Goal: Task Accomplishment & Management: Manage account settings

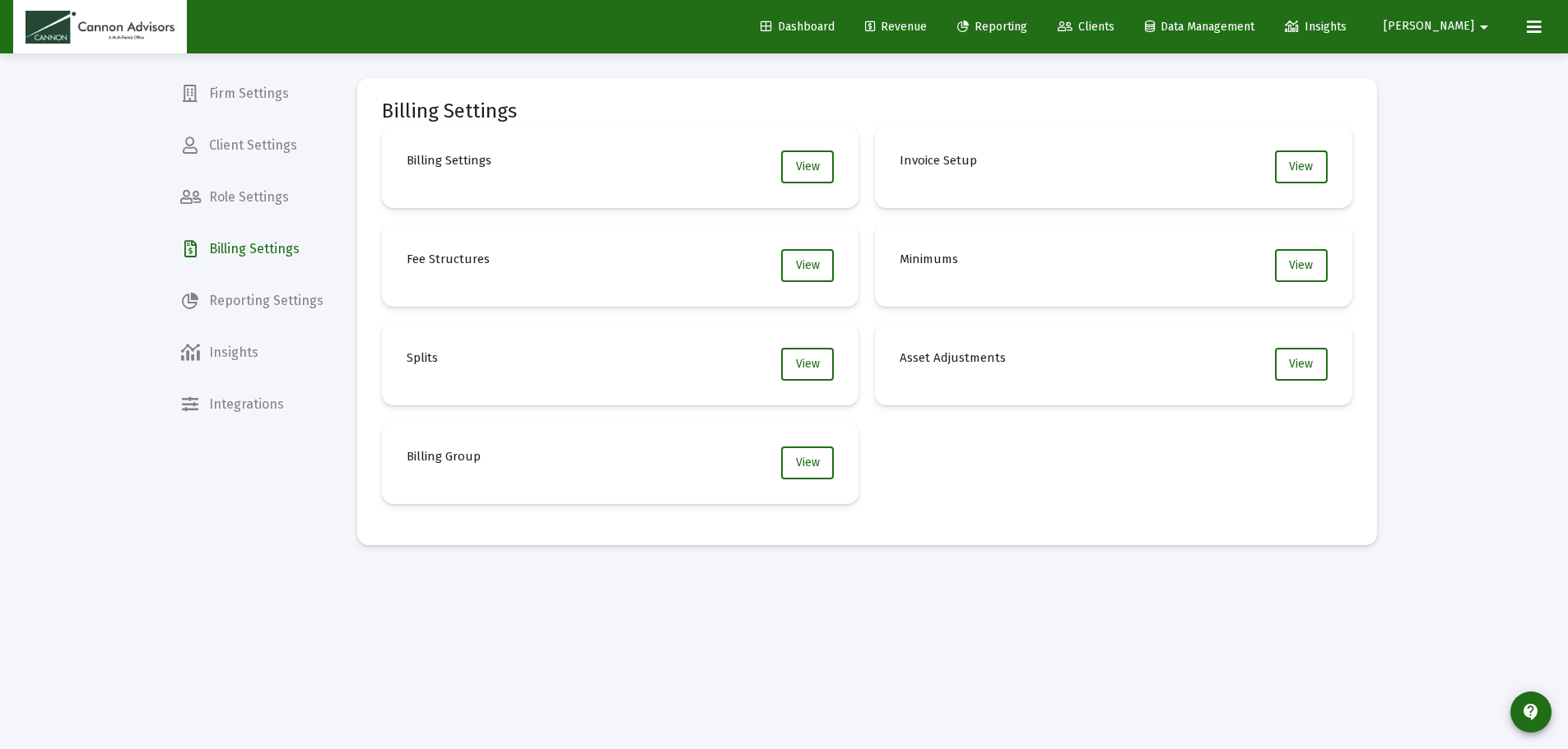
drag, startPoint x: 953, startPoint y: 23, endPoint x: 985, endPoint y: 49, distance: 41.2
click at [927, 23] on span "Revenue" at bounding box center [896, 27] width 61 height 14
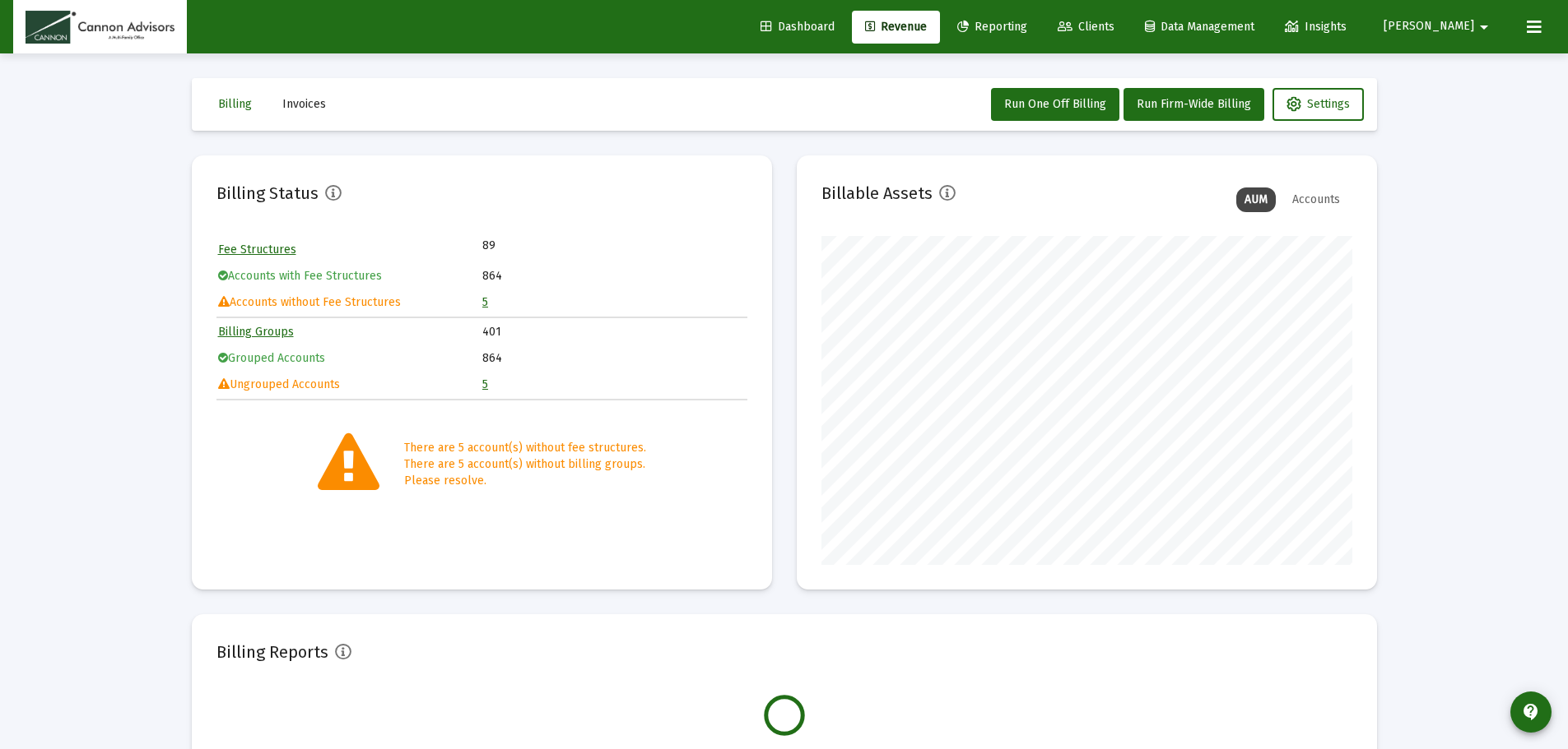
scroll to position [329, 531]
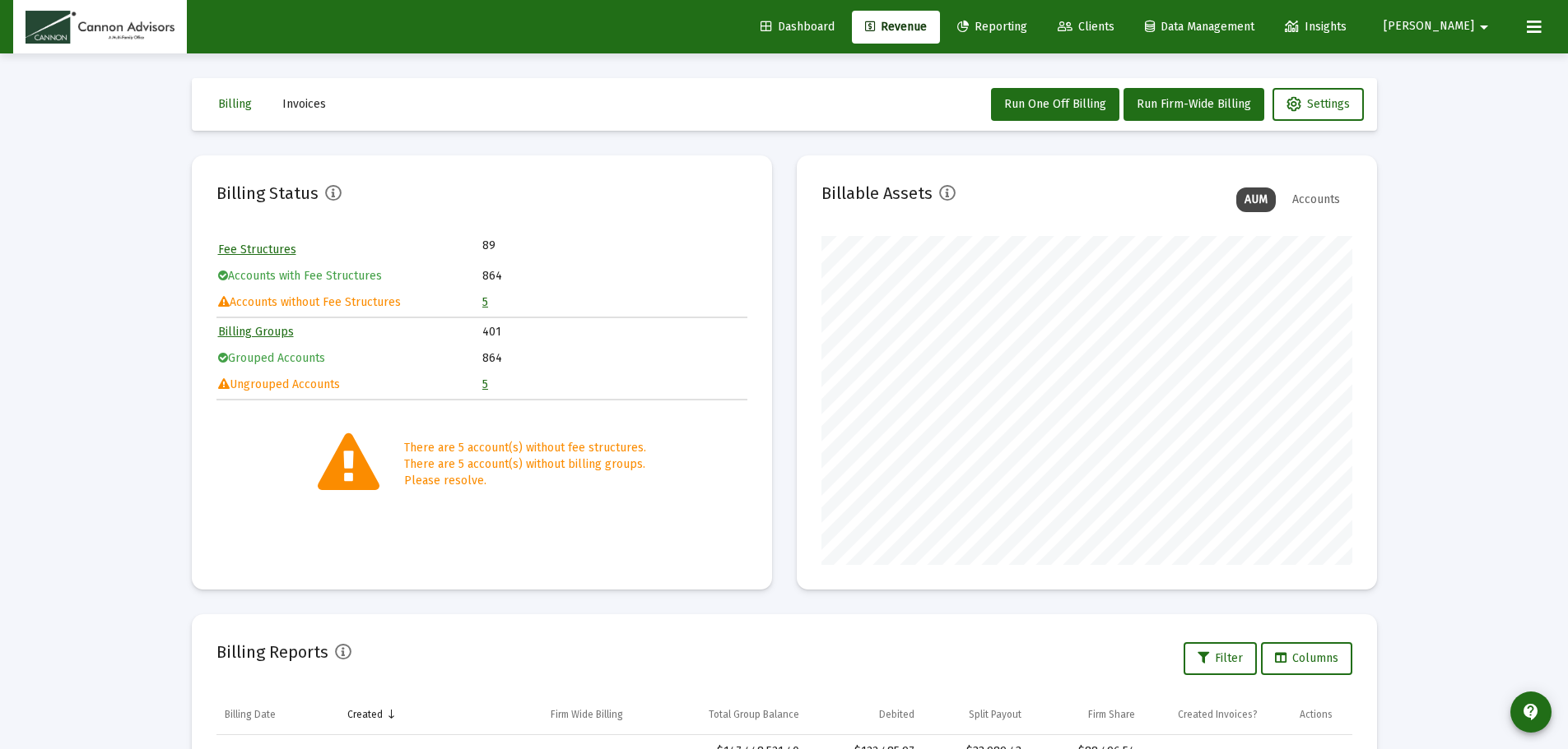
click at [1040, 35] on link "Reporting" at bounding box center [991, 27] width 96 height 33
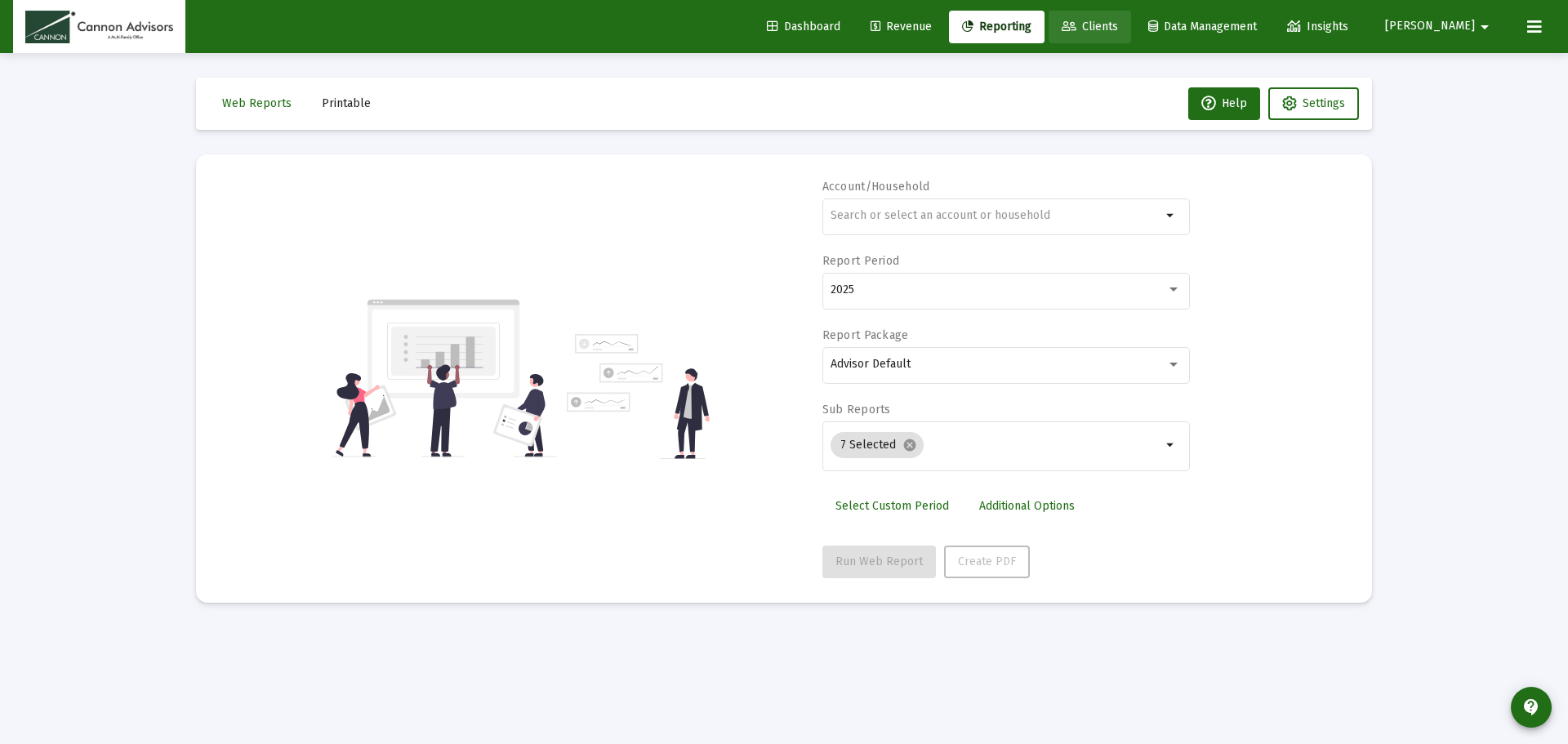
click at [1118, 28] on span "Clients" at bounding box center [1090, 27] width 57 height 14
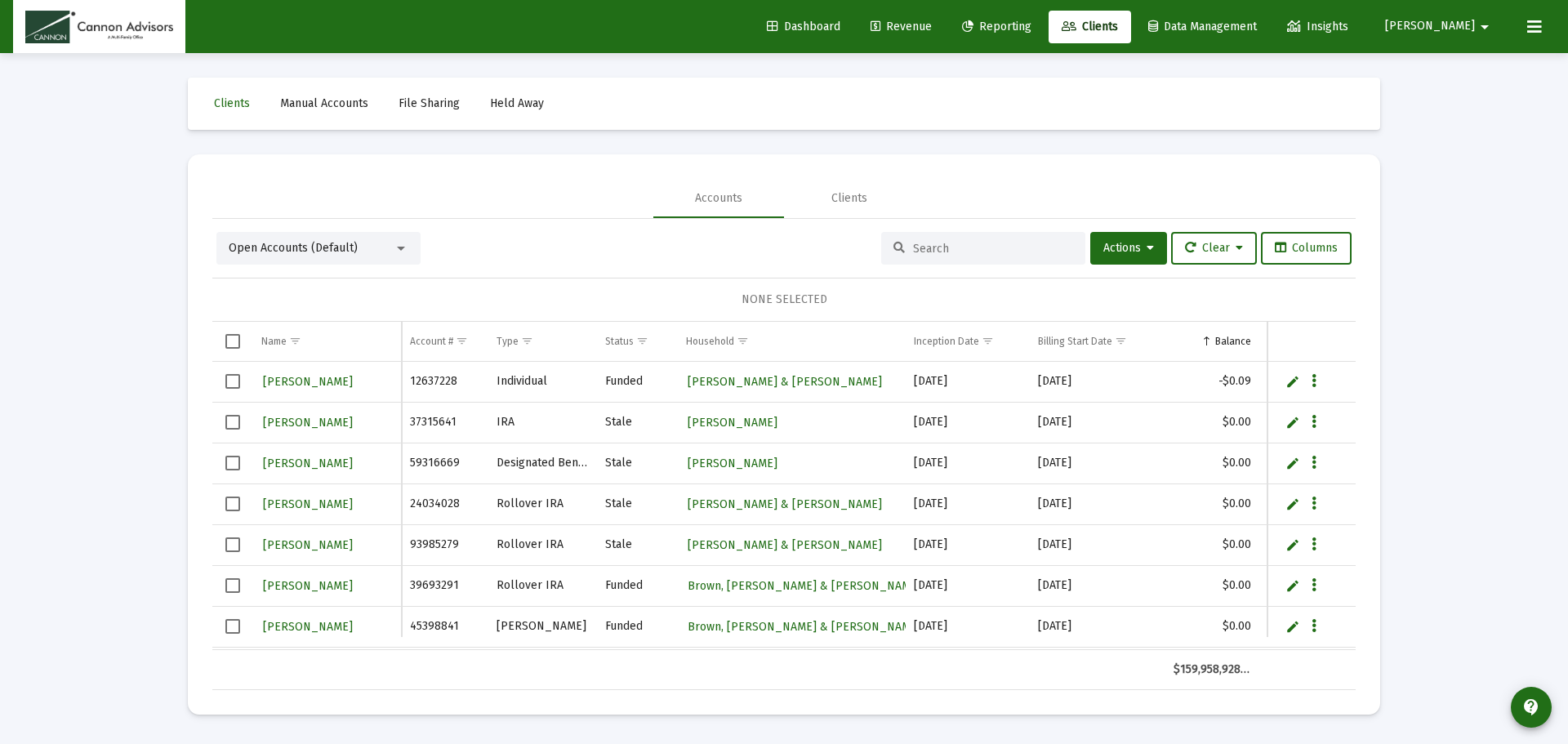
click at [963, 245] on input at bounding box center [992, 249] width 160 height 14
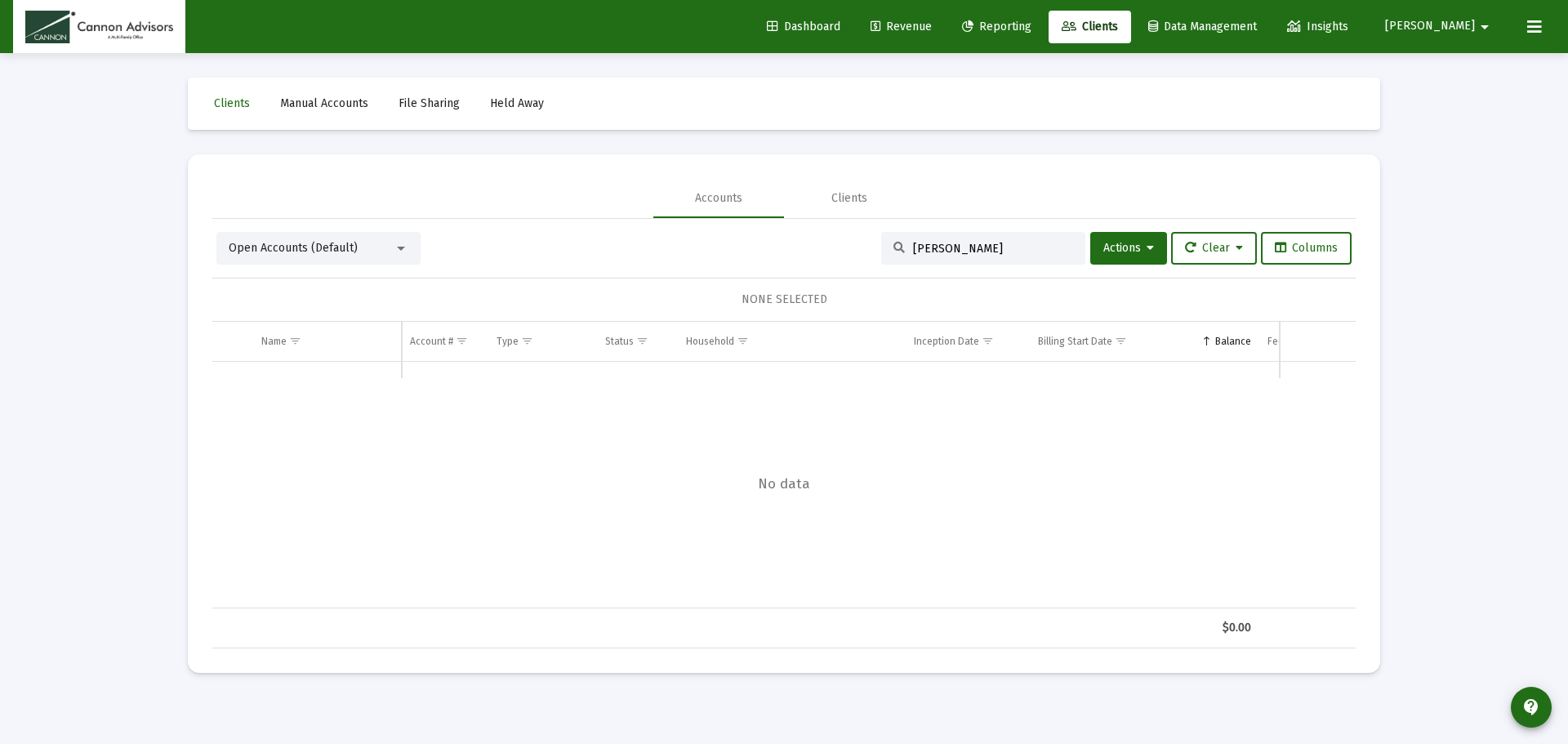
type input "[PERSON_NAME]"
click at [795, 240] on div "Open Accounts (Default) [PERSON_NAME] Actions Clear Columns" at bounding box center [783, 248] width 1135 height 33
click at [951, 242] on input "[PERSON_NAME]" at bounding box center [992, 249] width 160 height 14
drag, startPoint x: 949, startPoint y: 245, endPoint x: 853, endPoint y: 247, distance: 96.0
click at [853, 247] on div "Open Accounts (Default) [PERSON_NAME] Actions Clear Columns" at bounding box center [783, 248] width 1135 height 33
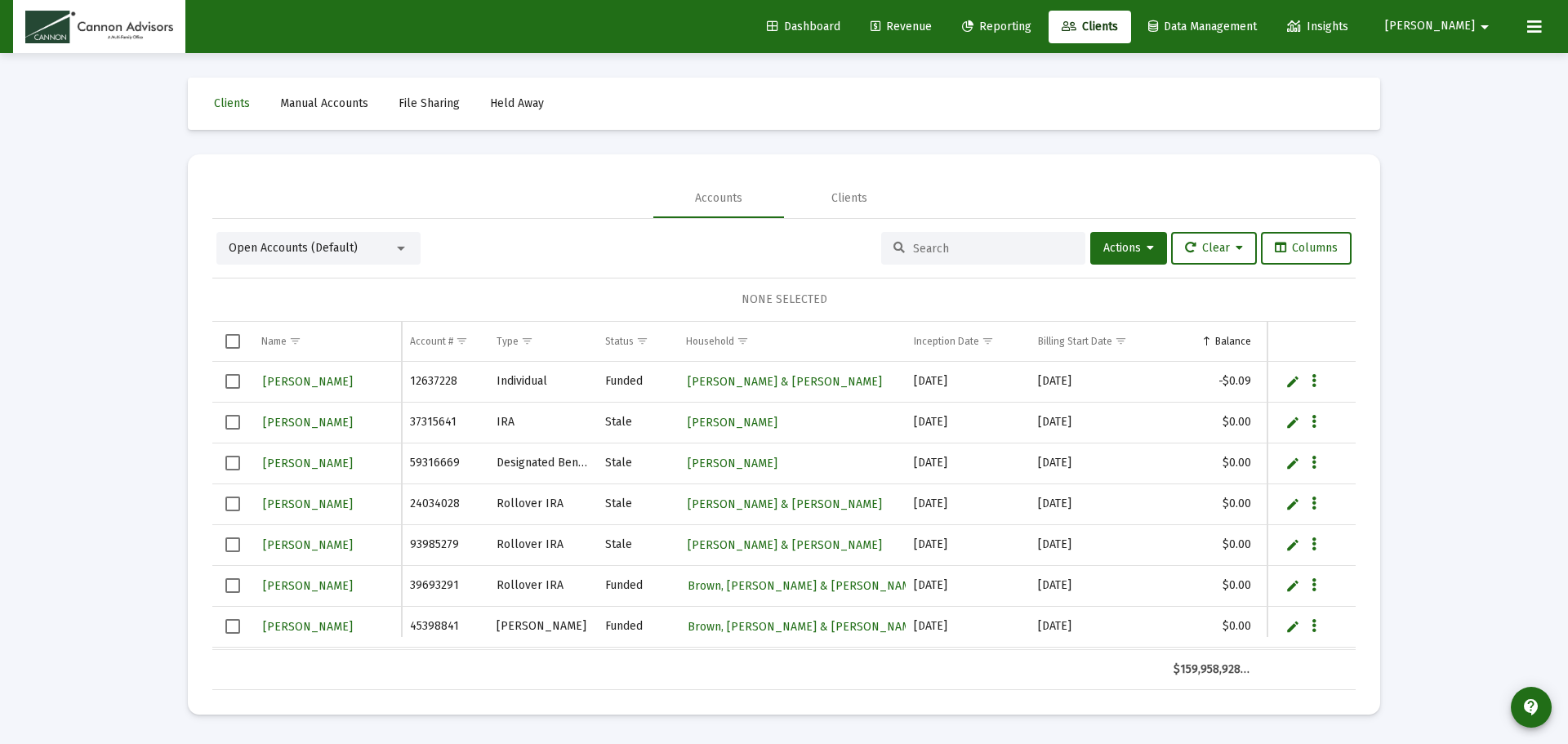
click at [929, 240] on div at bounding box center [983, 248] width 204 height 33
click at [925, 247] on input at bounding box center [992, 249] width 160 height 14
paste input "8365-4225"
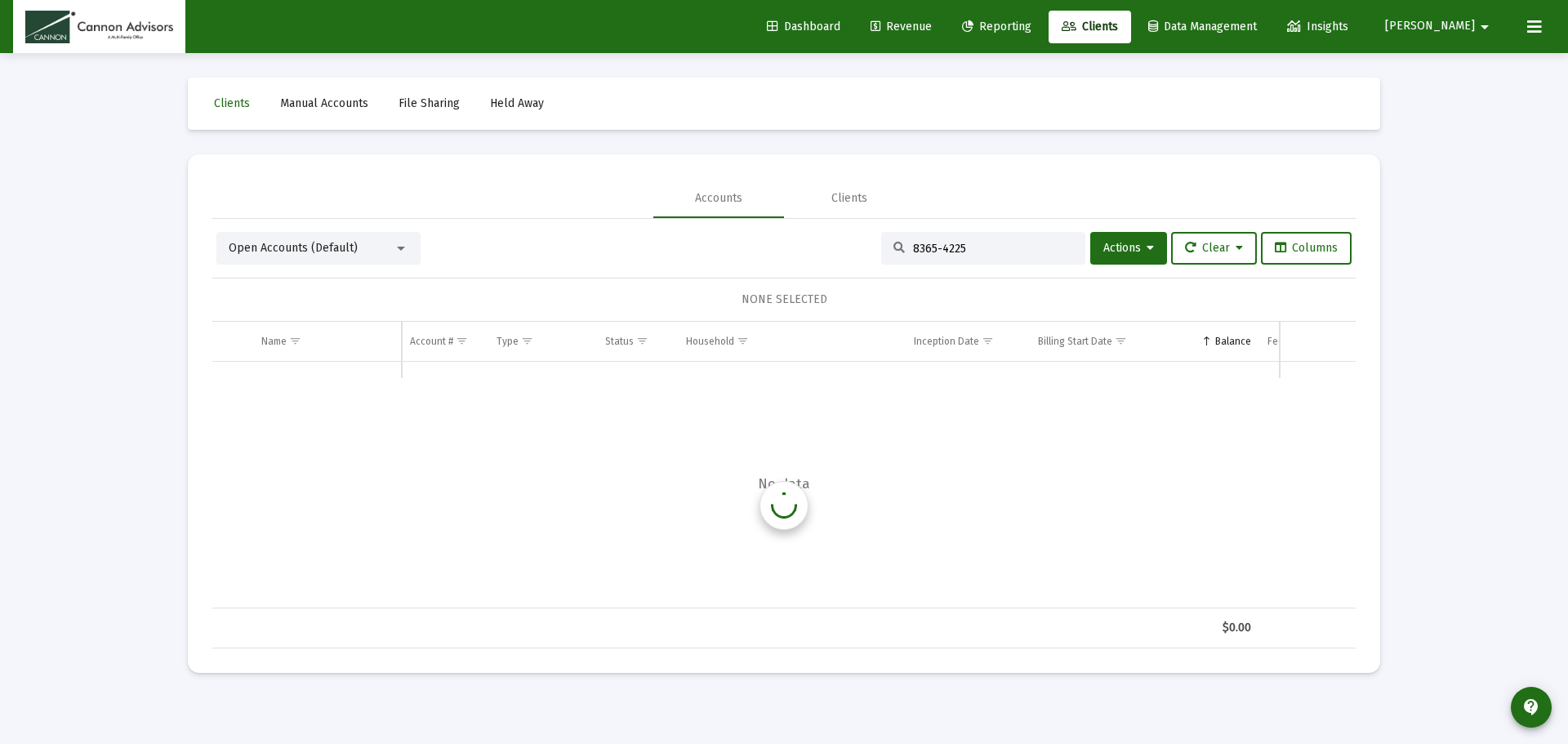
click at [938, 251] on input "8365-4225" at bounding box center [992, 249] width 160 height 14
type input "83654225"
click at [445, 381] on span "83654225" at bounding box center [434, 380] width 48 height 14
click at [1305, 385] on link "Edit" at bounding box center [1305, 380] width 15 height 15
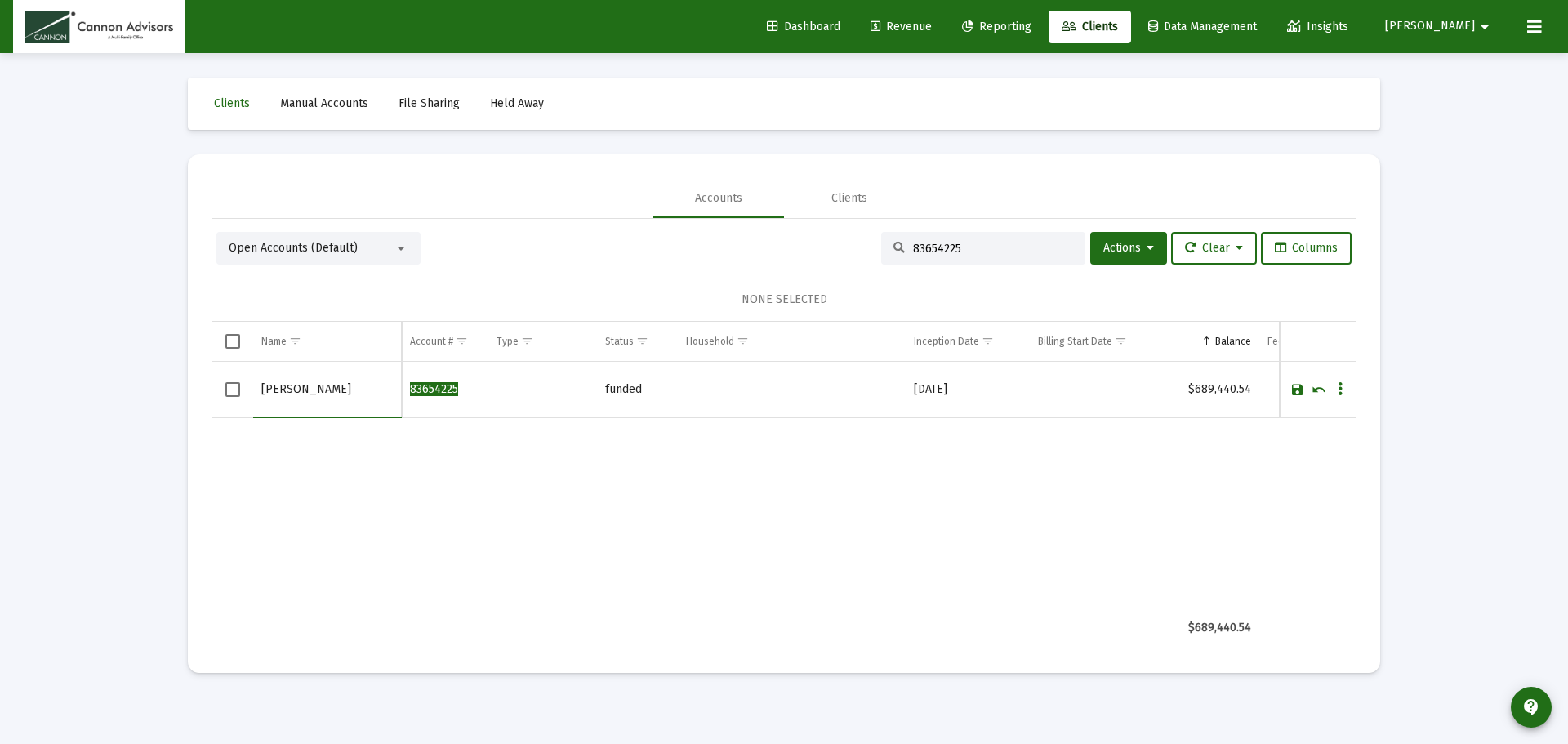
type input "[PERSON_NAME]"
drag, startPoint x: 371, startPoint y: 392, endPoint x: 256, endPoint y: 391, distance: 115.0
click at [256, 391] on td "[PERSON_NAME]" at bounding box center [327, 390] width 148 height 57
click at [992, 209] on div "Accounts Clients" at bounding box center [784, 199] width 1143 height 39
click at [993, 248] on input "83654225" at bounding box center [992, 249] width 160 height 14
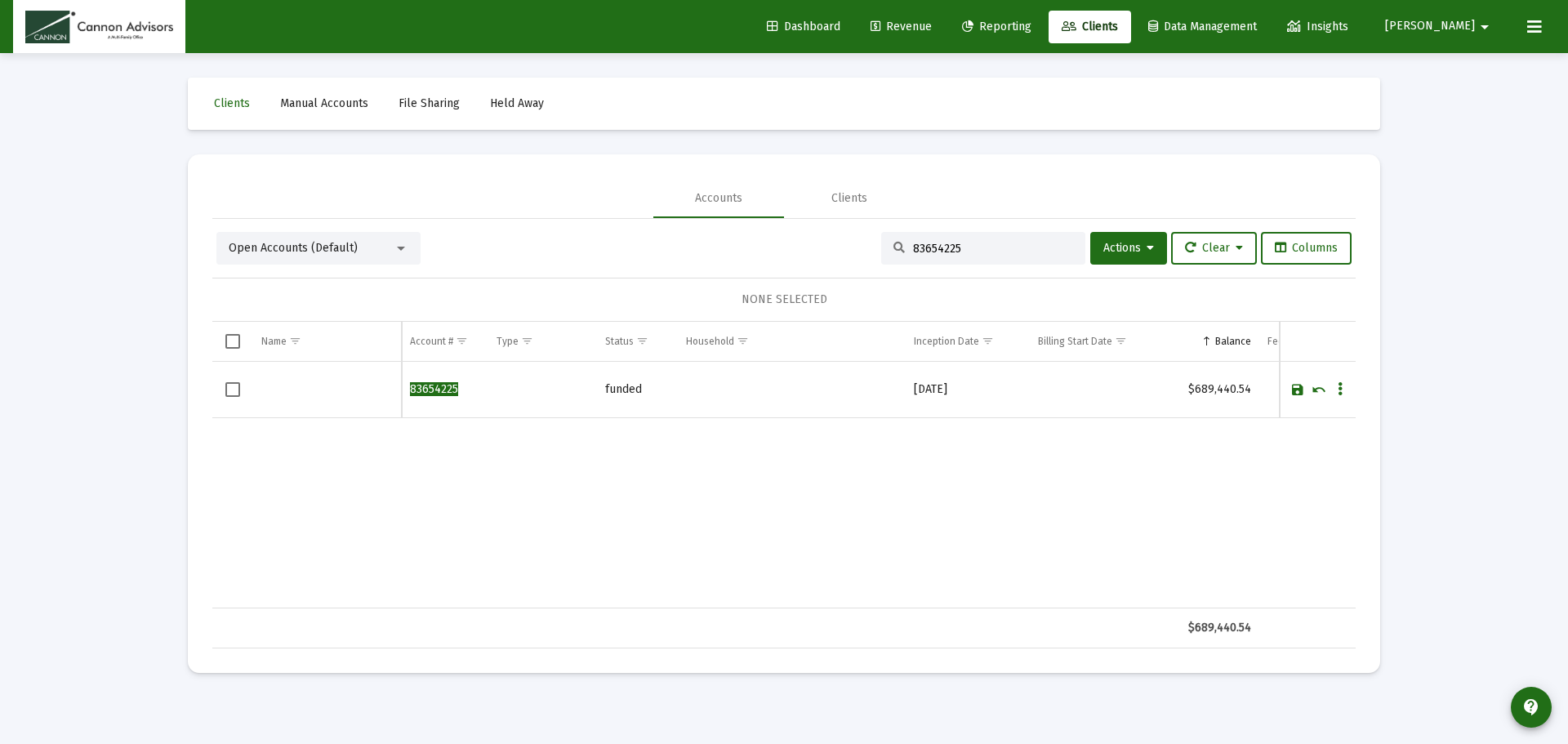
drag, startPoint x: 993, startPoint y: 248, endPoint x: 872, endPoint y: 248, distance: 121.0
click at [881, 248] on div "83654225" at bounding box center [983, 248] width 204 height 33
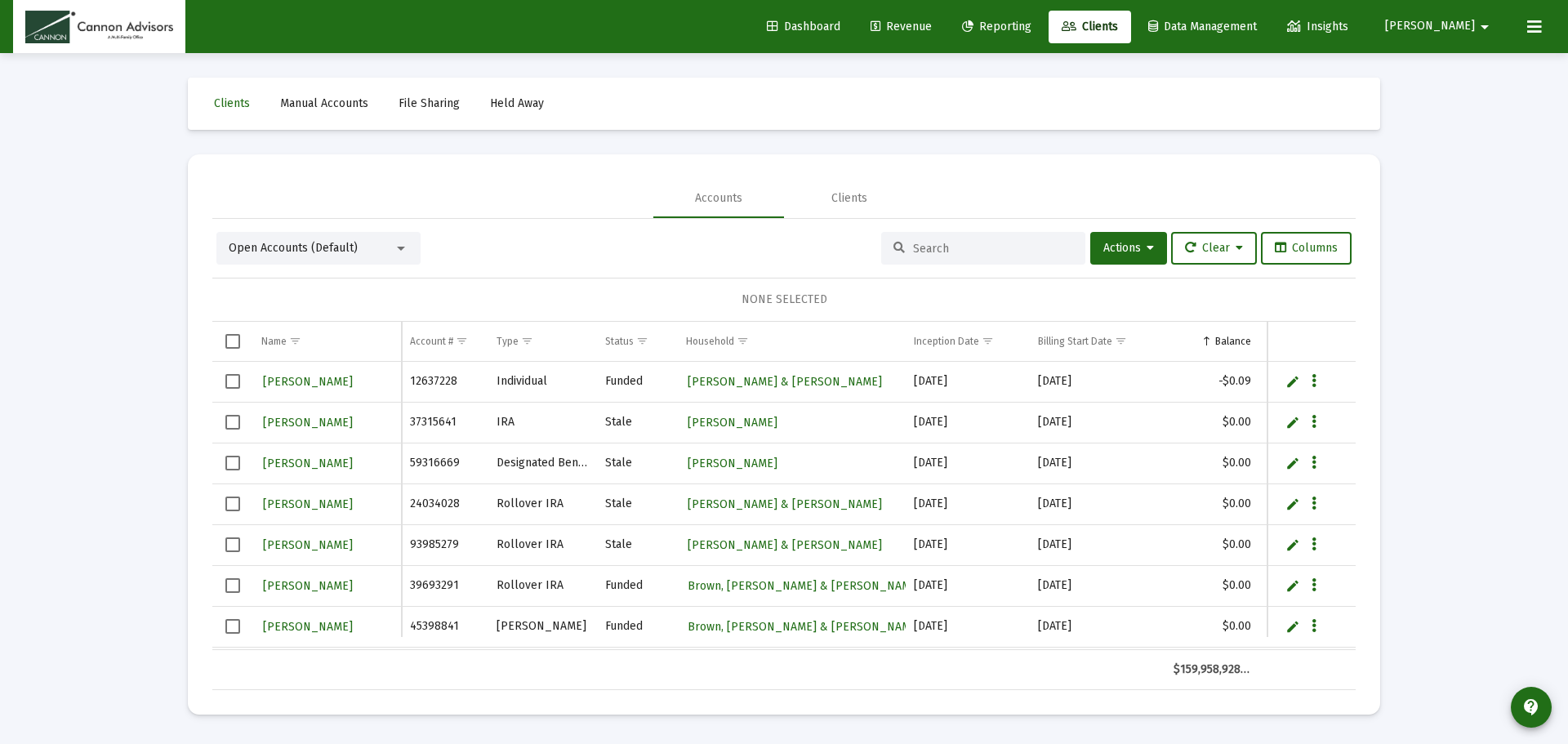
click at [919, 248] on input at bounding box center [992, 249] width 160 height 14
paste input "8365-4225"
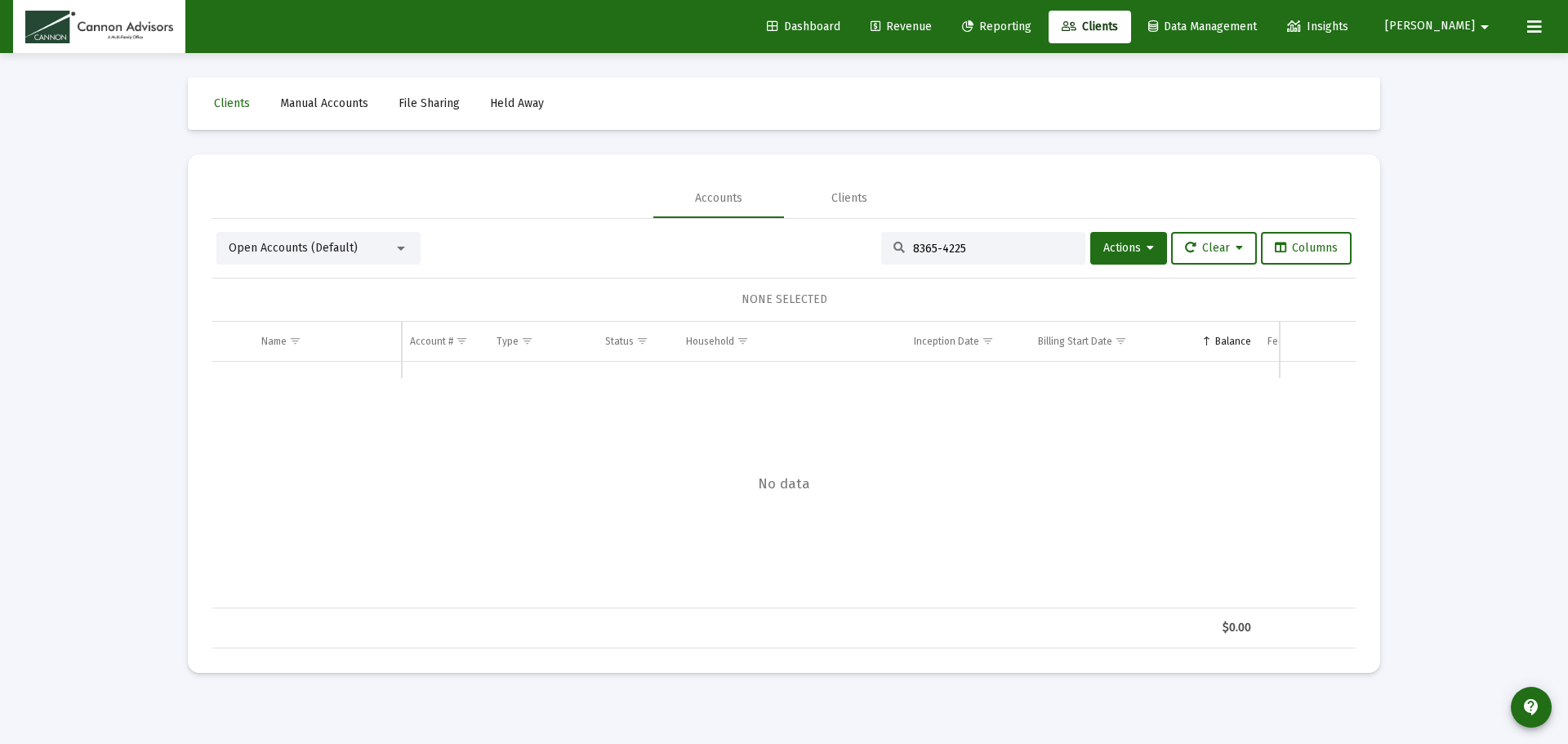
click at [929, 254] on input "8365-4225" at bounding box center [992, 249] width 160 height 14
type input "83654225"
click at [316, 390] on input "Data grid" at bounding box center [327, 390] width 131 height 39
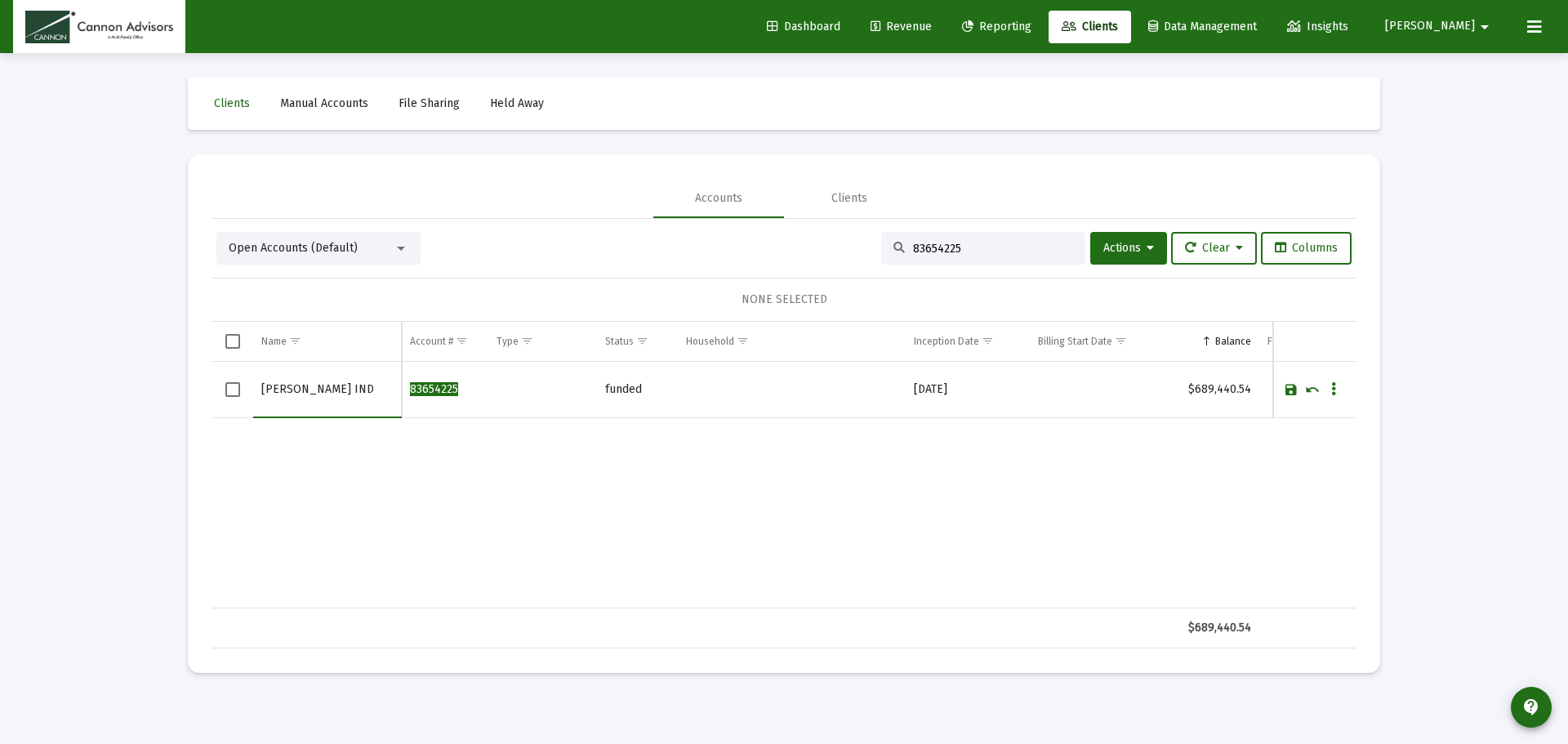
type input "[PERSON_NAME] IND"
click at [1285, 389] on link "Save" at bounding box center [1291, 390] width 15 height 15
click at [343, 381] on span "[PERSON_NAME] IND" at bounding box center [319, 382] width 112 height 14
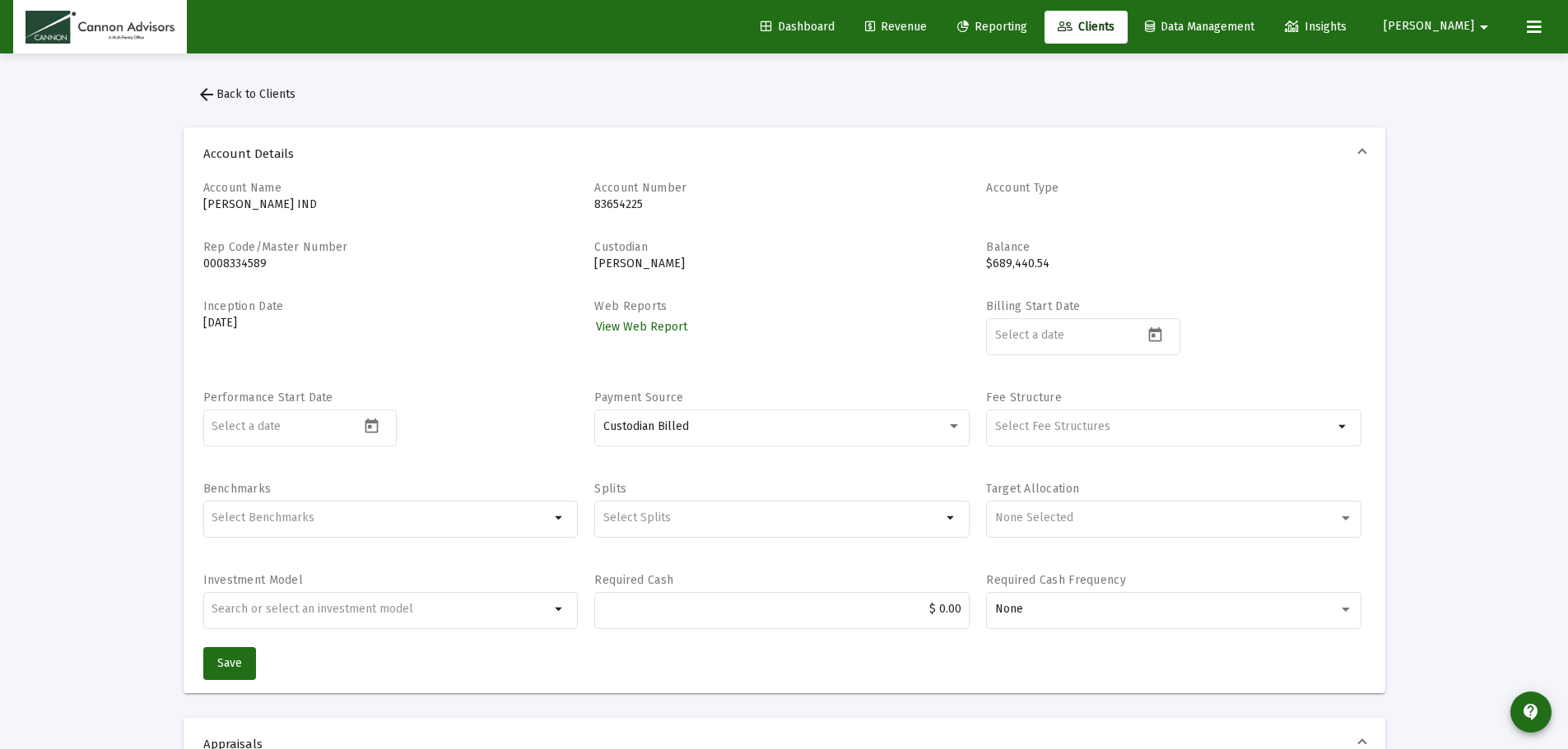
click at [206, 98] on mat-icon "arrow_back" at bounding box center [207, 94] width 20 height 20
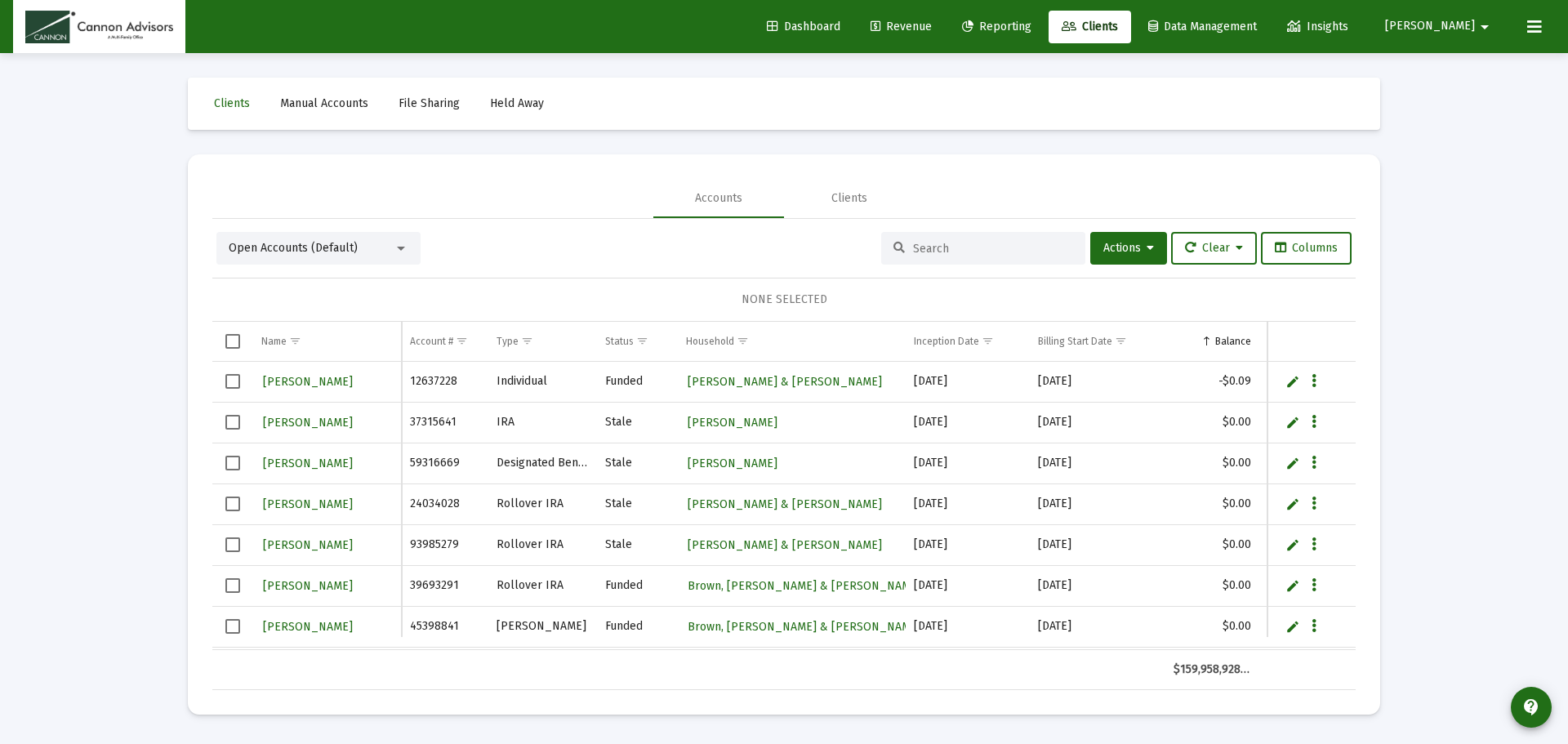
click at [965, 246] on input at bounding box center [992, 249] width 160 height 14
type input "v"
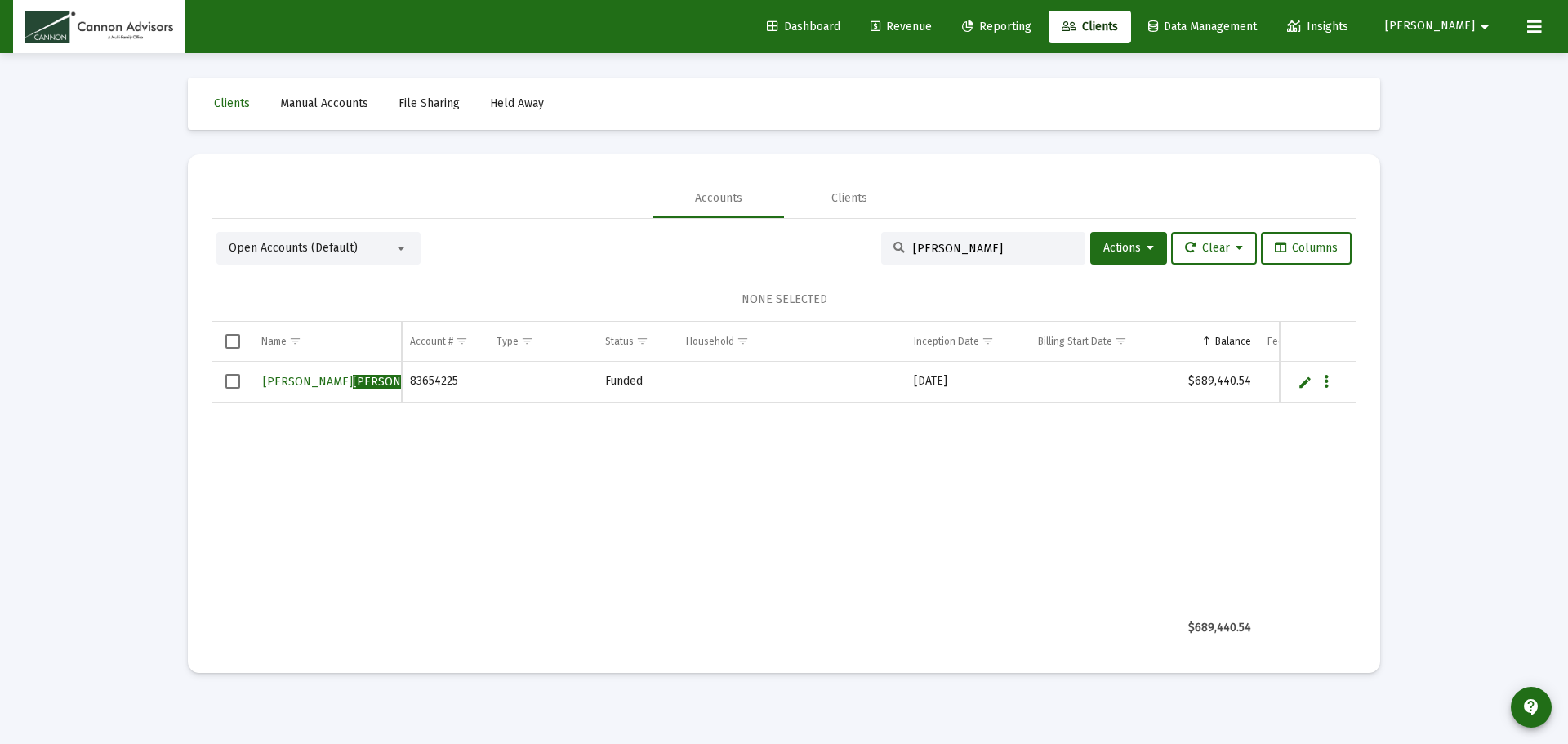
click at [1424, 310] on div "Loading... Clients Manual Accounts File Sharing Held Away Accounts Clients Open…" at bounding box center [784, 372] width 1568 height 744
drag, startPoint x: 931, startPoint y: 244, endPoint x: 972, endPoint y: 242, distance: 41.0
click at [932, 244] on input "[PERSON_NAME]" at bounding box center [992, 249] width 160 height 14
drag, startPoint x: 972, startPoint y: 242, endPoint x: 888, endPoint y: 239, distance: 84.1
click at [888, 239] on div "[PERSON_NAME]" at bounding box center [983, 248] width 204 height 33
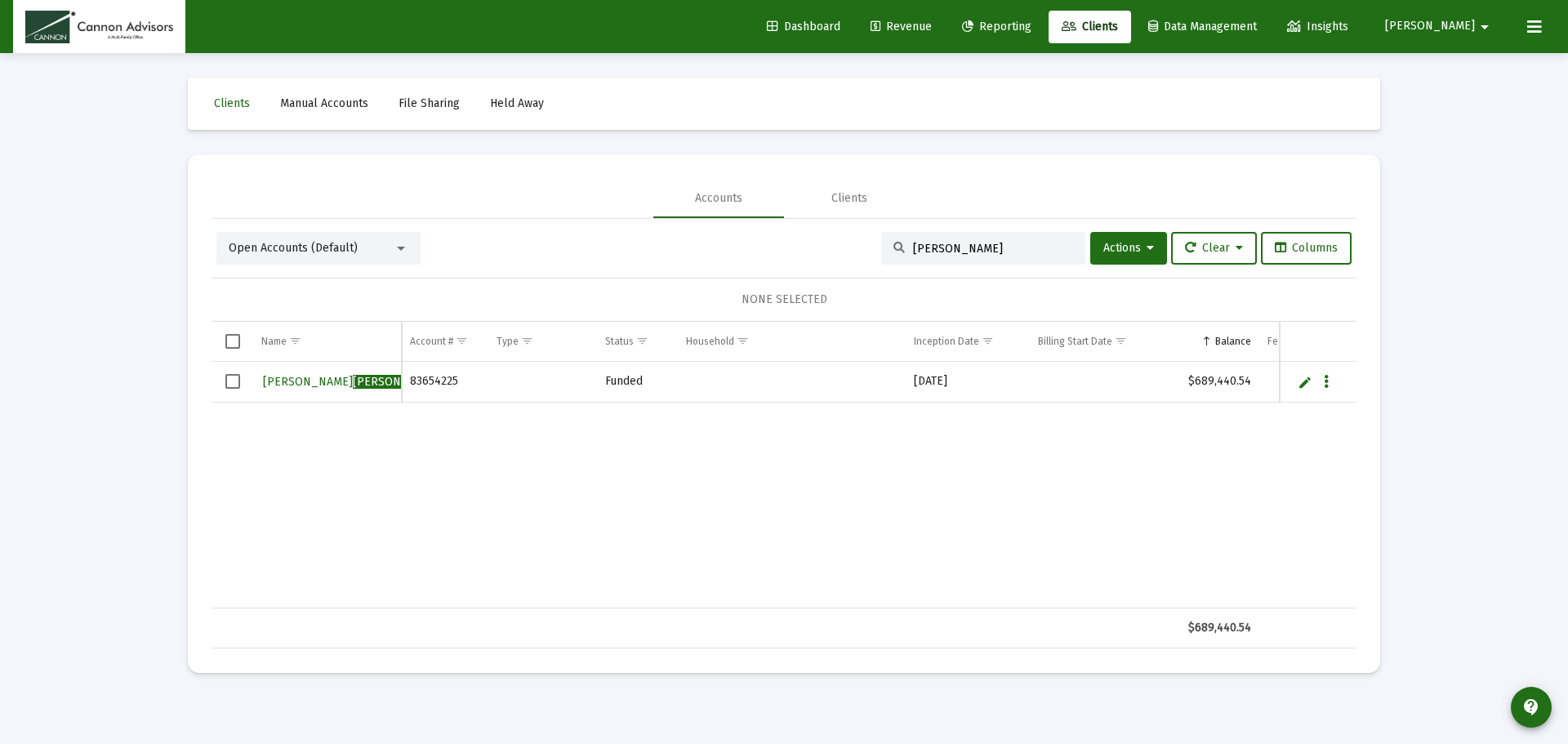
paste input "8365-4225"
click at [933, 247] on input "8365-4225" at bounding box center [992, 249] width 160 height 14
click at [992, 251] on input "83654225" at bounding box center [992, 249] width 160 height 14
drag, startPoint x: 877, startPoint y: 246, endPoint x: 861, endPoint y: 246, distance: 16.0
click at [861, 246] on div "Open Accounts (Default) 83654225 Actions Clear Columns" at bounding box center [783, 248] width 1135 height 33
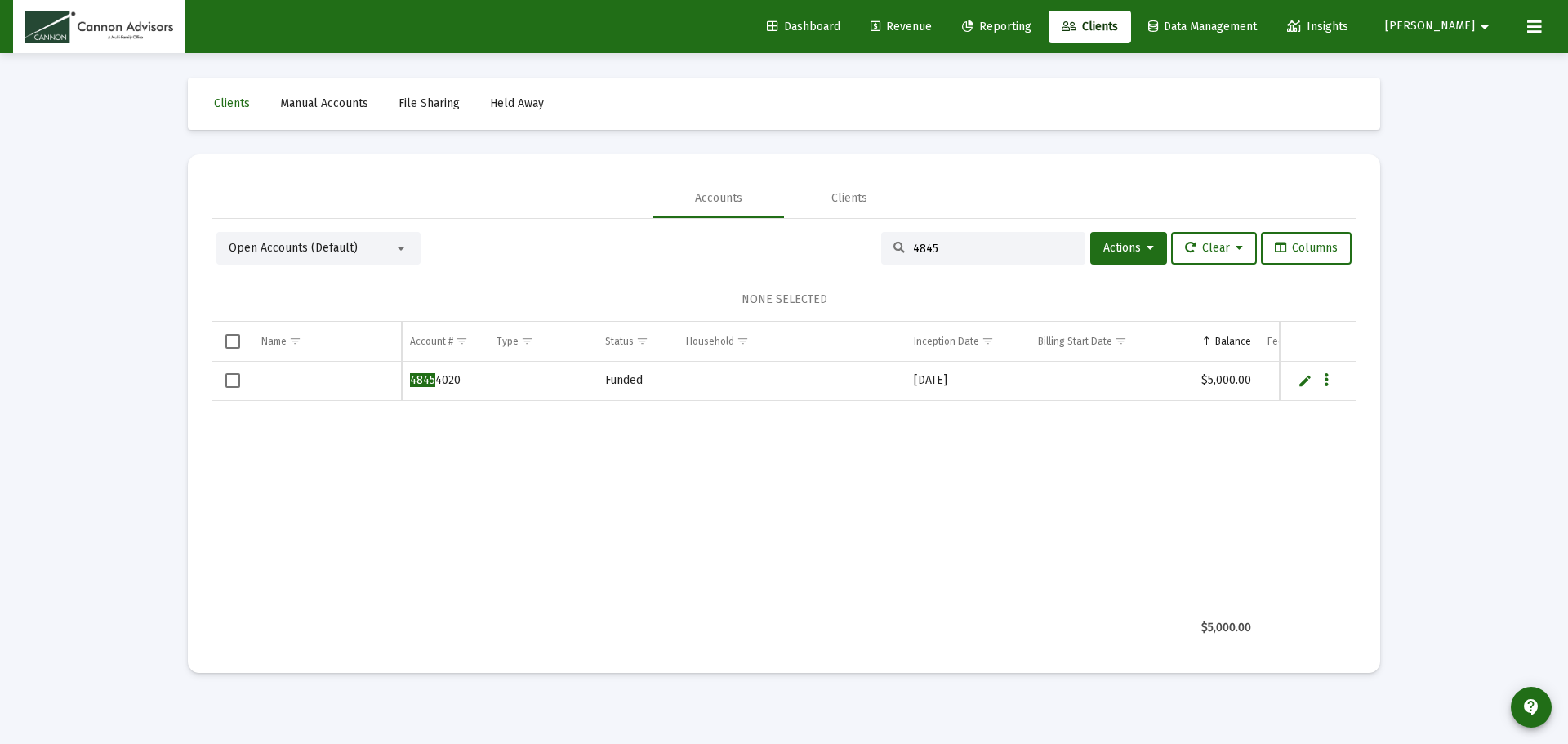
type input "4845"
click at [1301, 388] on link "Edit" at bounding box center [1305, 380] width 15 height 15
click at [1299, 392] on link "Save" at bounding box center [1297, 390] width 15 height 15
click at [1306, 385] on link "Edit" at bounding box center [1305, 380] width 15 height 15
click at [274, 388] on input "Data grid" at bounding box center [327, 390] width 131 height 39
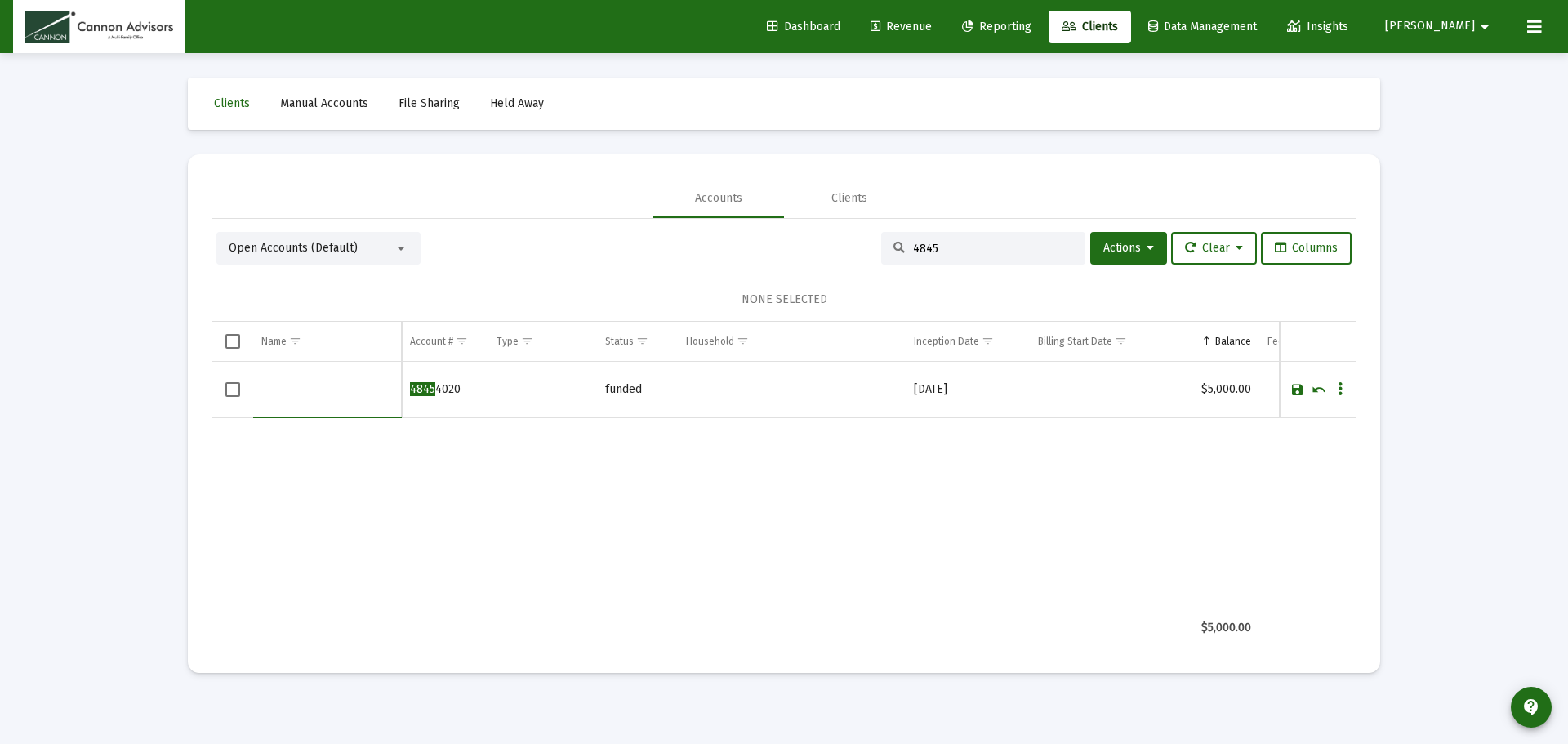
click at [410, 145] on div "Clients Manual Accounts File Sharing Held Away Accounts Clients Open Accounts (…" at bounding box center [784, 375] width 1225 height 644
click at [996, 242] on input "4845" at bounding box center [992, 249] width 160 height 14
drag, startPoint x: 990, startPoint y: 247, endPoint x: 939, endPoint y: 245, distance: 51.0
click at [973, 246] on input "4845" at bounding box center [992, 249] width 160 height 14
drag, startPoint x: 937, startPoint y: 245, endPoint x: 842, endPoint y: 233, distance: 95.8
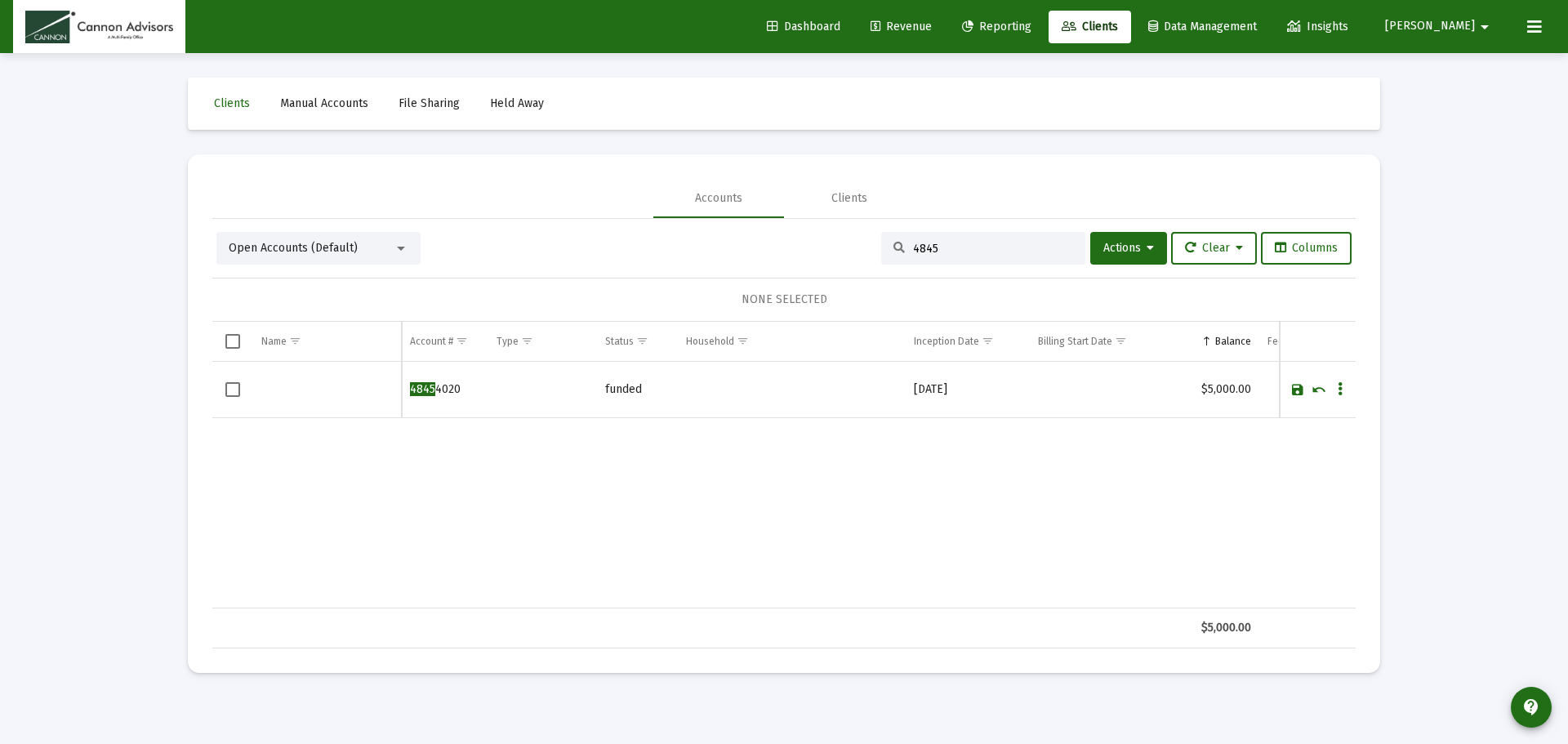
click at [842, 233] on div "Open Accounts (Default) 4845 Actions Clear Columns" at bounding box center [783, 248] width 1135 height 33
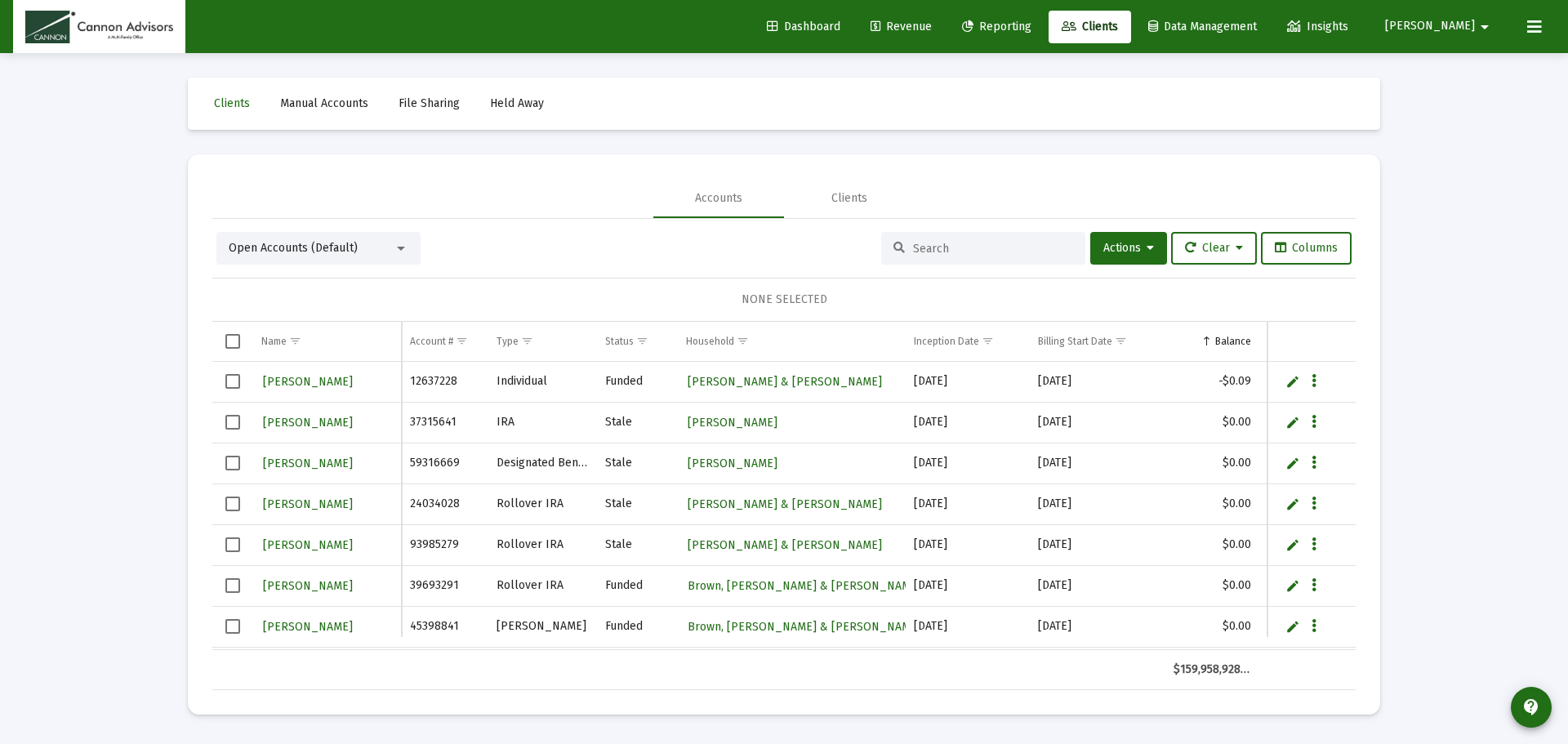
click at [1036, 243] on input at bounding box center [992, 249] width 160 height 14
type input "4845"
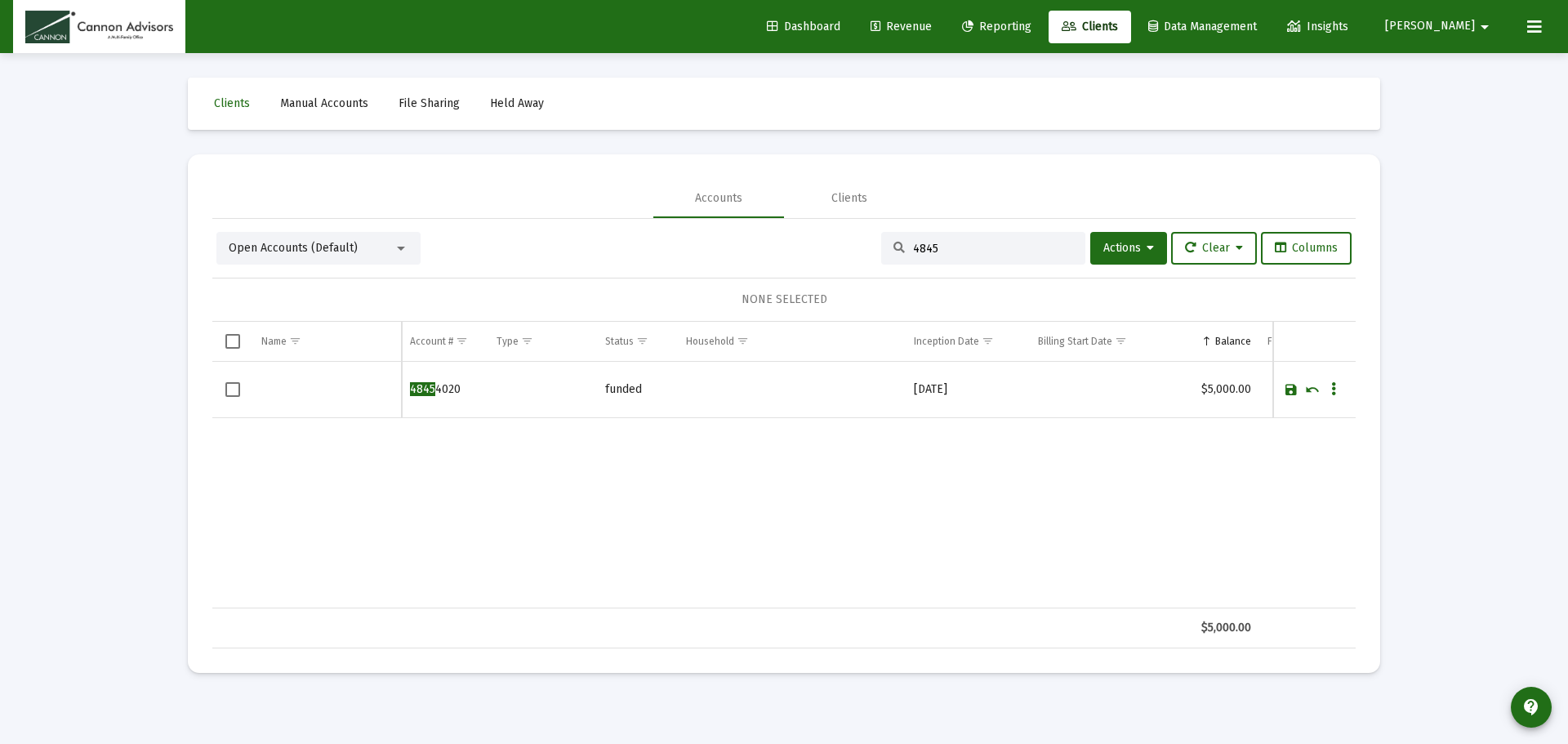
click at [1390, 260] on div "Clients Manual Accounts File Sharing Held Away Accounts Clients Open Accounts (…" at bounding box center [784, 375] width 1225 height 644
drag, startPoint x: 980, startPoint y: 267, endPoint x: 836, endPoint y: 247, distance: 145.4
click at [836, 247] on div "Open Accounts (Default) 4845 Actions Clear Columns NONE SELECTED Name Name Acco…" at bounding box center [784, 440] width 1143 height 417
click at [1450, 299] on div "Loading... Clients Manual Accounts File Sharing Held Away Accounts Clients Open…" at bounding box center [784, 372] width 1568 height 744
click at [1016, 238] on div "4845" at bounding box center [983, 248] width 204 height 33
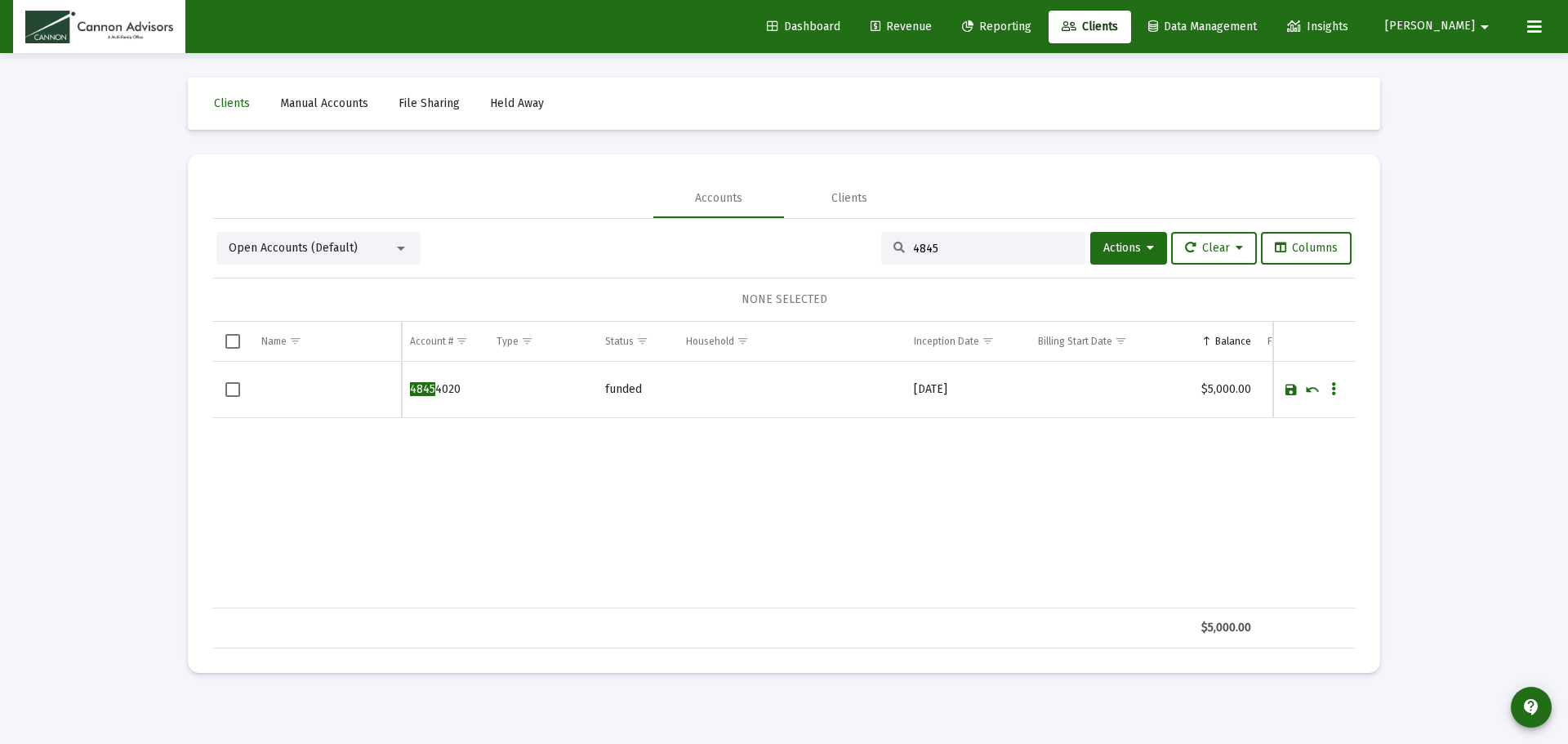
drag, startPoint x: 912, startPoint y: 252, endPoint x: 891, endPoint y: 254, distance: 21.1
click at [891, 254] on div "4845" at bounding box center [983, 248] width 204 height 33
click at [953, 240] on div "4845" at bounding box center [983, 248] width 204 height 33
click at [950, 243] on input "4845" at bounding box center [992, 249] width 160 height 14
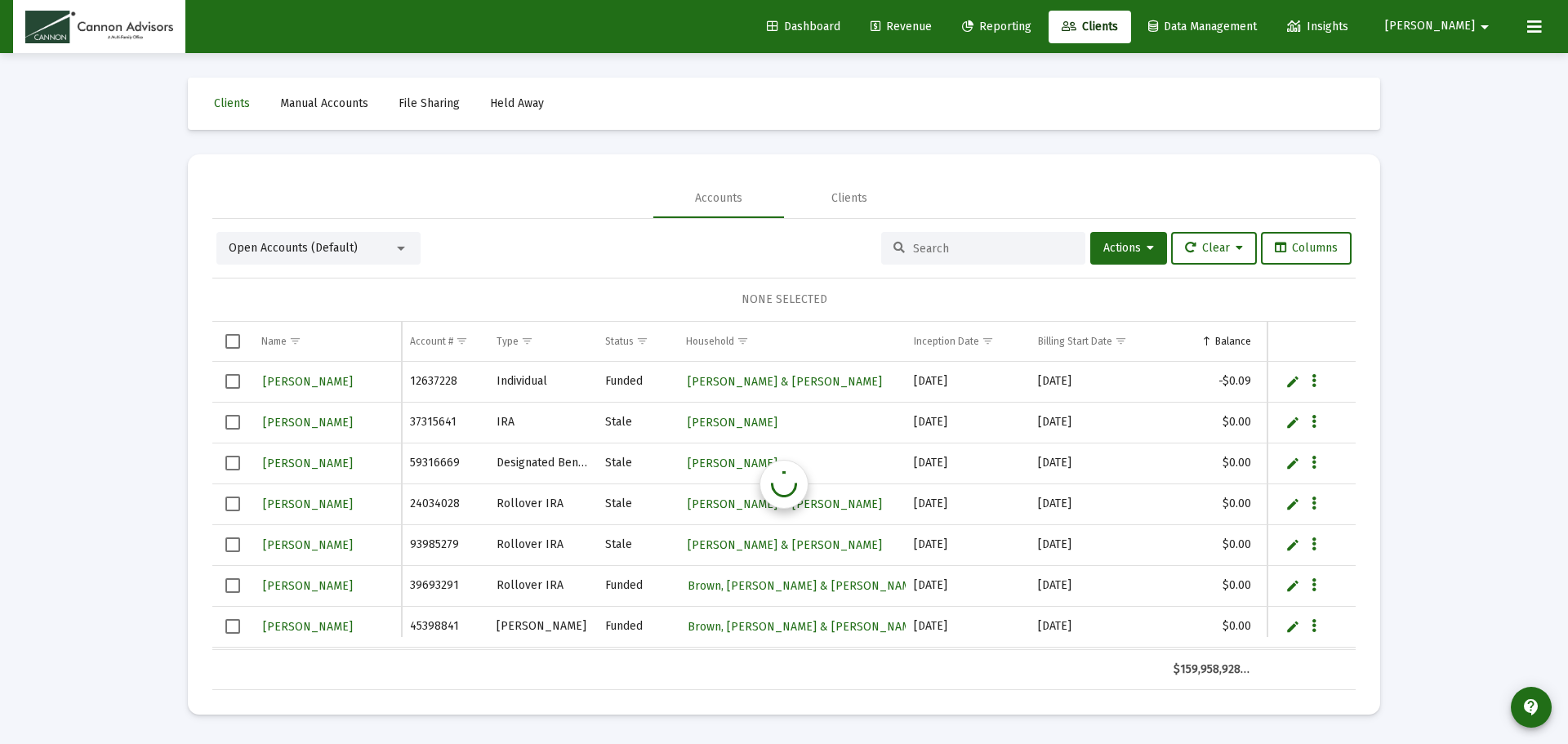
click at [1481, 245] on div "Loading... Clients Manual Accounts File Sharing Held Away Accounts Clients Open…" at bounding box center [784, 372] width 1568 height 744
drag, startPoint x: 234, startPoint y: 109, endPoint x: 207, endPoint y: 130, distance: 34.2
click at [234, 109] on span "Clients" at bounding box center [232, 103] width 36 height 14
click at [38, 233] on div "Loading... Clients Manual Accounts File Sharing Held Away Accounts Clients Open…" at bounding box center [784, 372] width 1568 height 744
click at [210, 111] on link "Clients" at bounding box center [232, 104] width 62 height 33
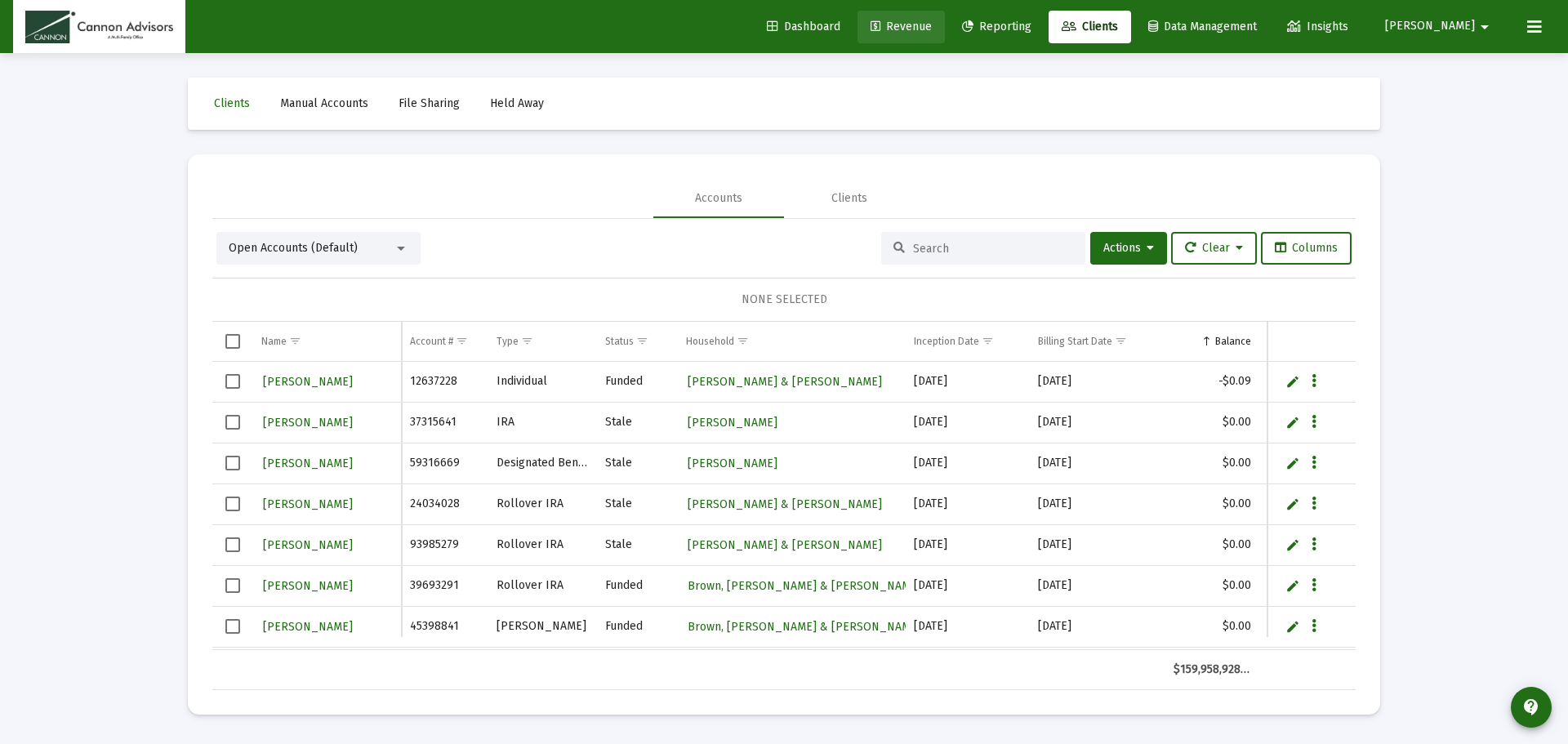
click at [932, 23] on span "Revenue" at bounding box center [901, 27] width 61 height 14
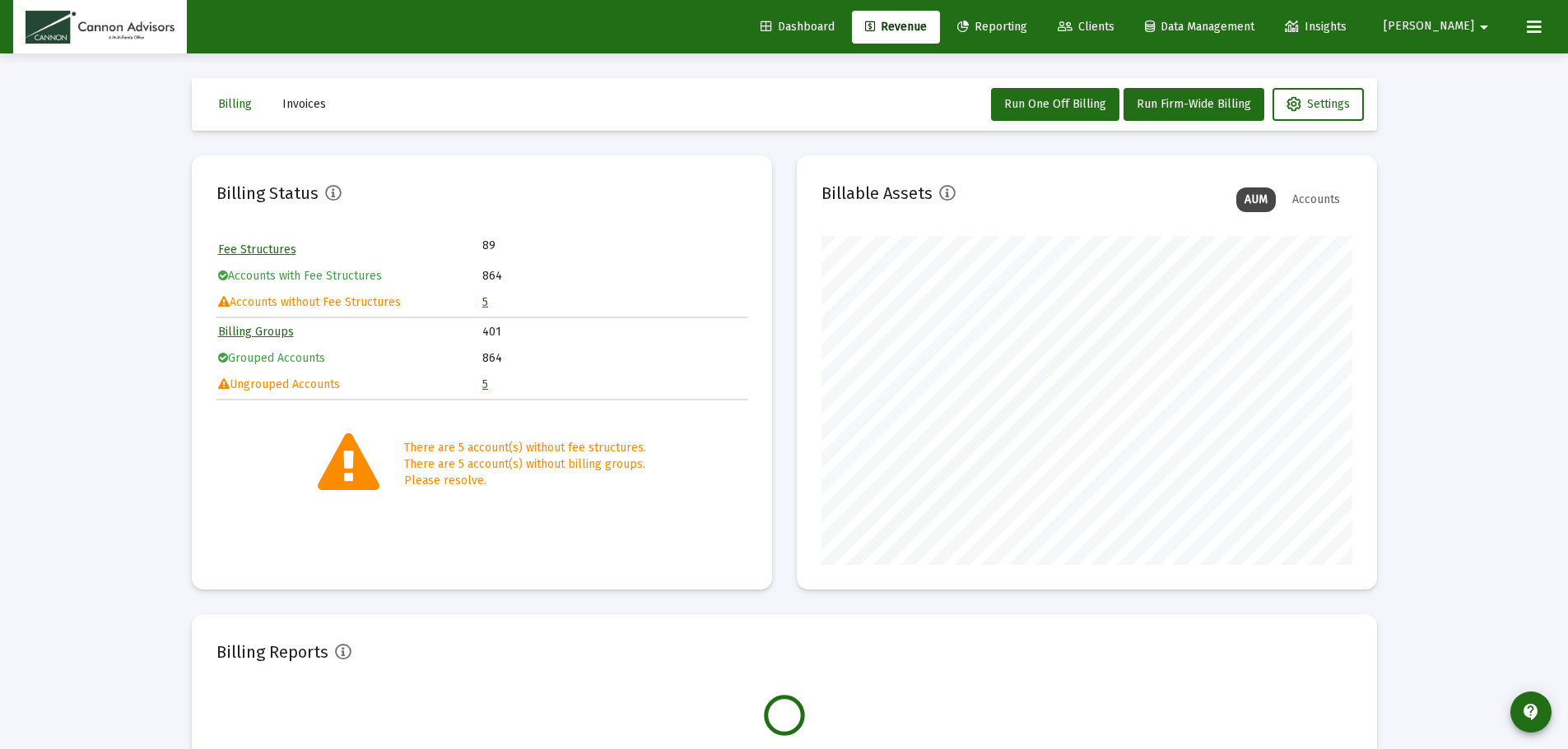
scroll to position [329, 531]
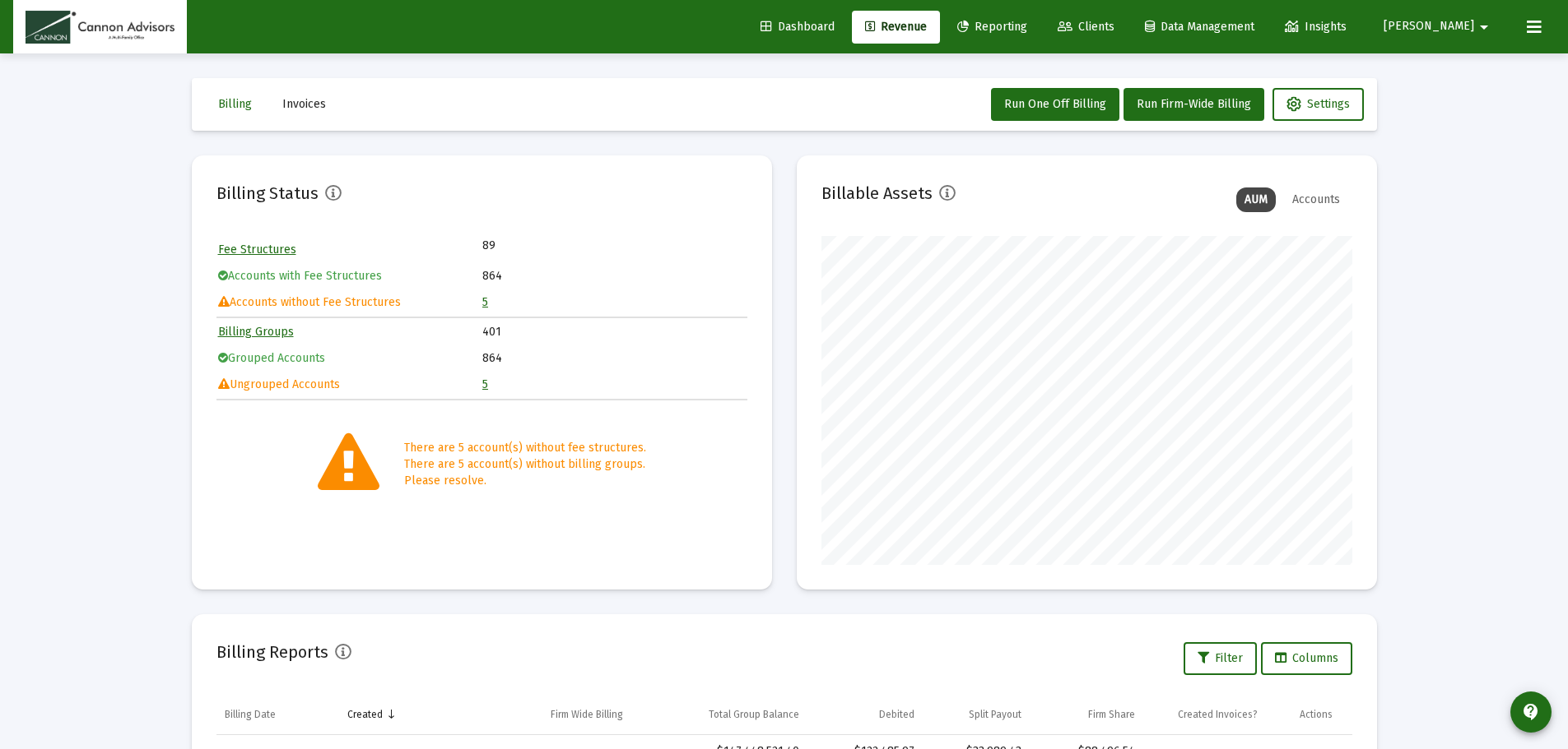
click at [1445, 303] on div "Loading... Billing Invoices Run One Off Billing Run Firm-Wide Billing Settings …" at bounding box center [784, 547] width 1568 height 1094
click at [1443, 341] on div "Loading... Billing Invoices Run One Off Billing Run Firm-Wide Billing Settings …" at bounding box center [784, 547] width 1568 height 1094
click at [1443, 343] on div "Loading... Billing Invoices Run One Off Billing Run Firm-Wide Billing Settings …" at bounding box center [784, 547] width 1568 height 1094
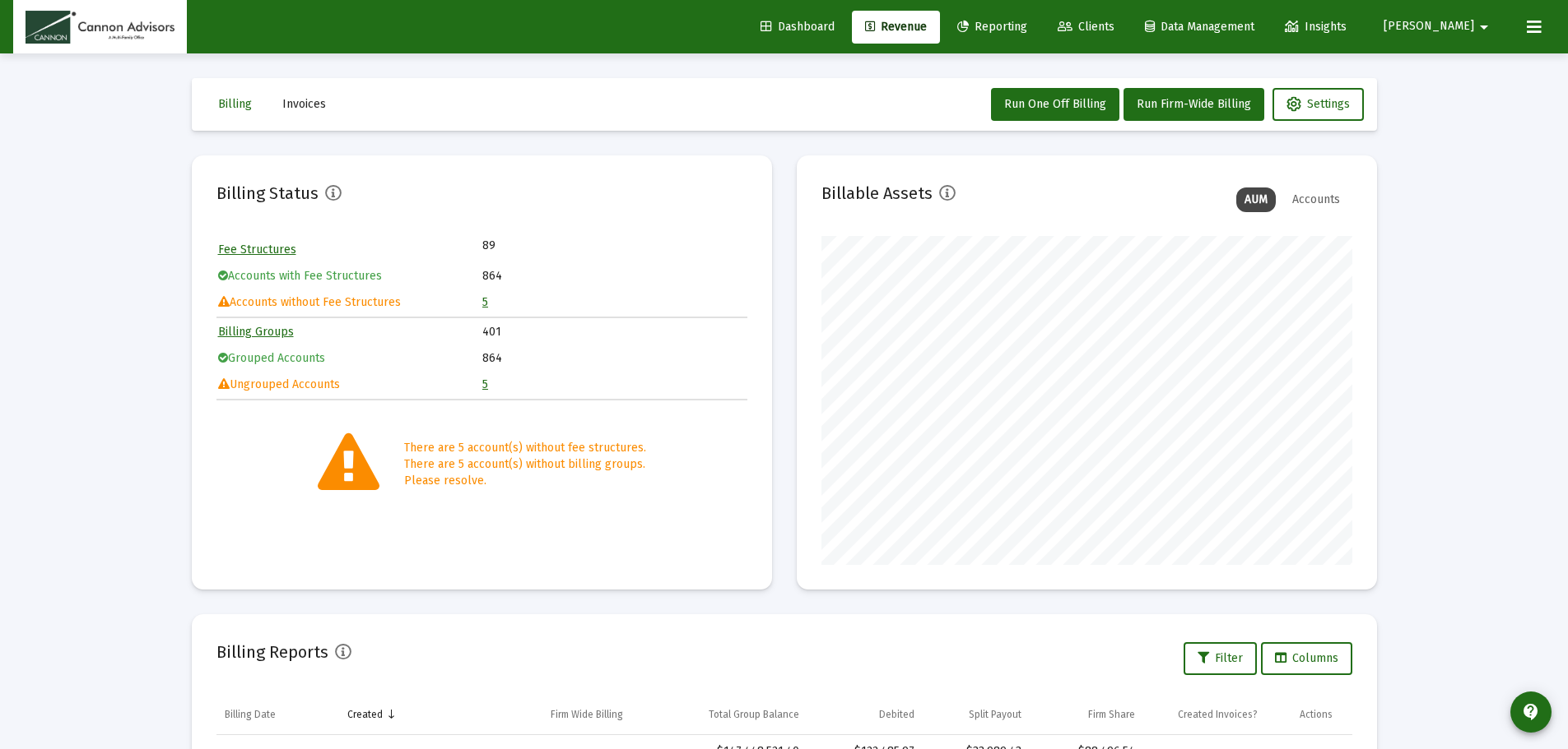
click at [1443, 343] on div "Loading... Billing Invoices Run One Off Billing Run Firm-Wide Billing Settings …" at bounding box center [784, 547] width 1568 height 1094
click at [1483, 31] on mat-icon "arrow_drop_down" at bounding box center [1483, 27] width 20 height 33
click at [1482, 116] on button "Logout" at bounding box center [1475, 110] width 98 height 40
